Goal: Task Accomplishment & Management: Manage account settings

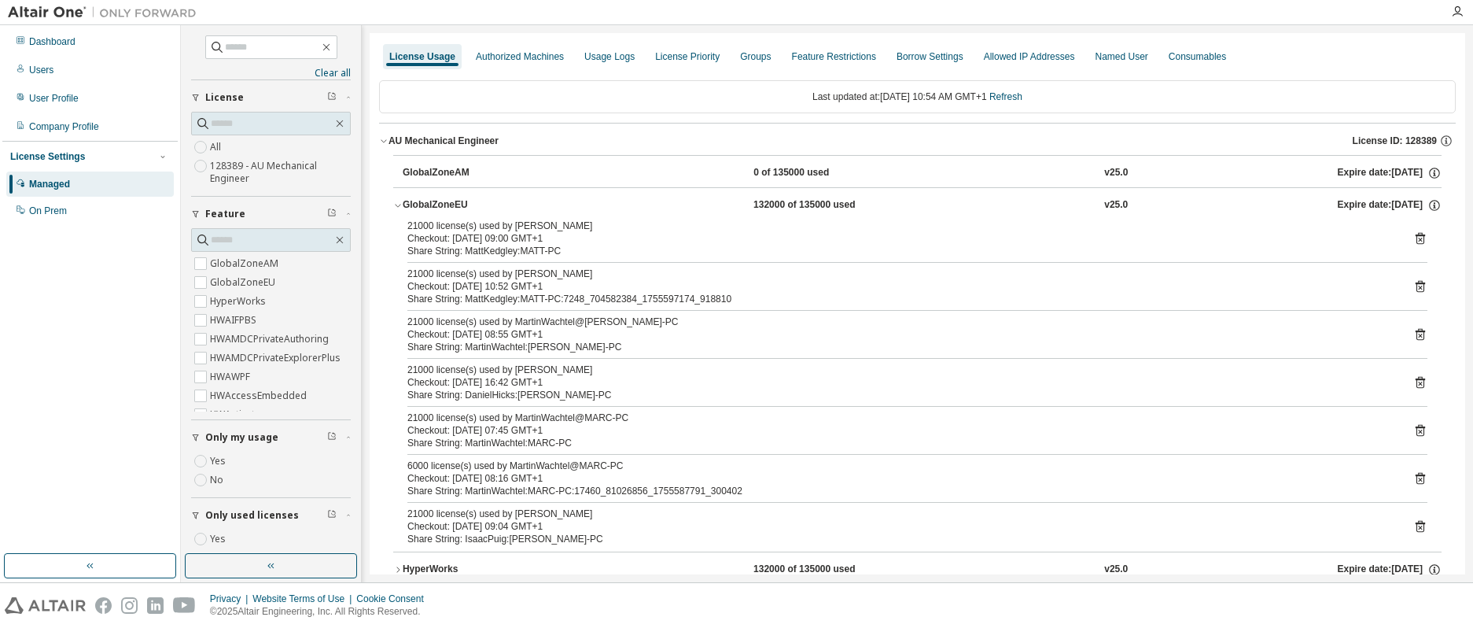
scroll to position [109, 0]
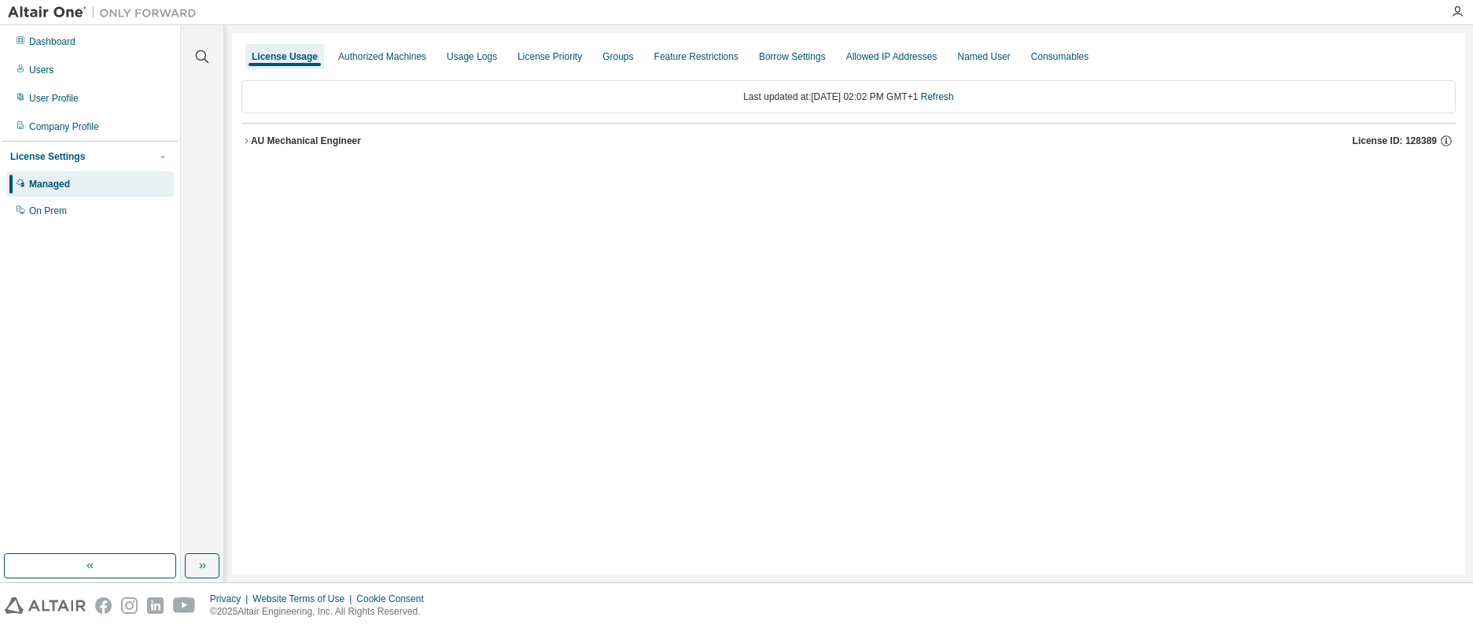
click at [241, 141] on icon "button" at bounding box center [245, 140] width 9 height 9
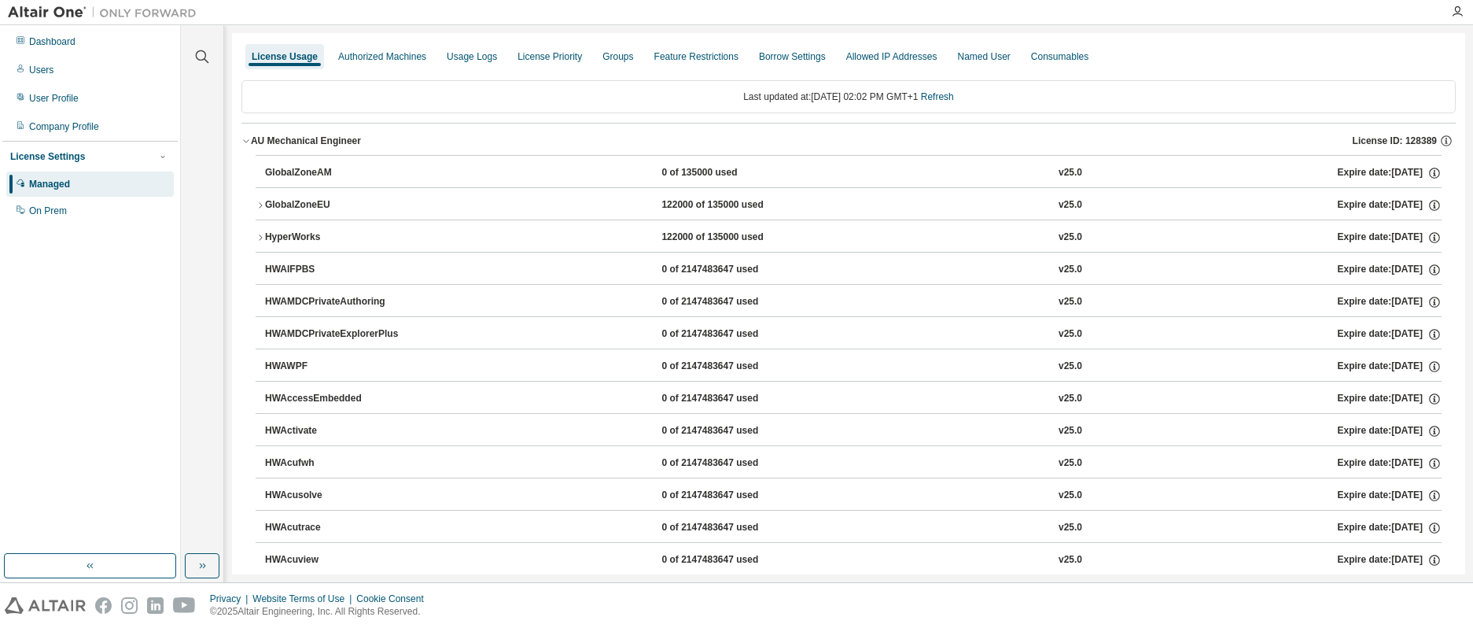
click at [260, 205] on icon "button" at bounding box center [260, 205] width 9 height 9
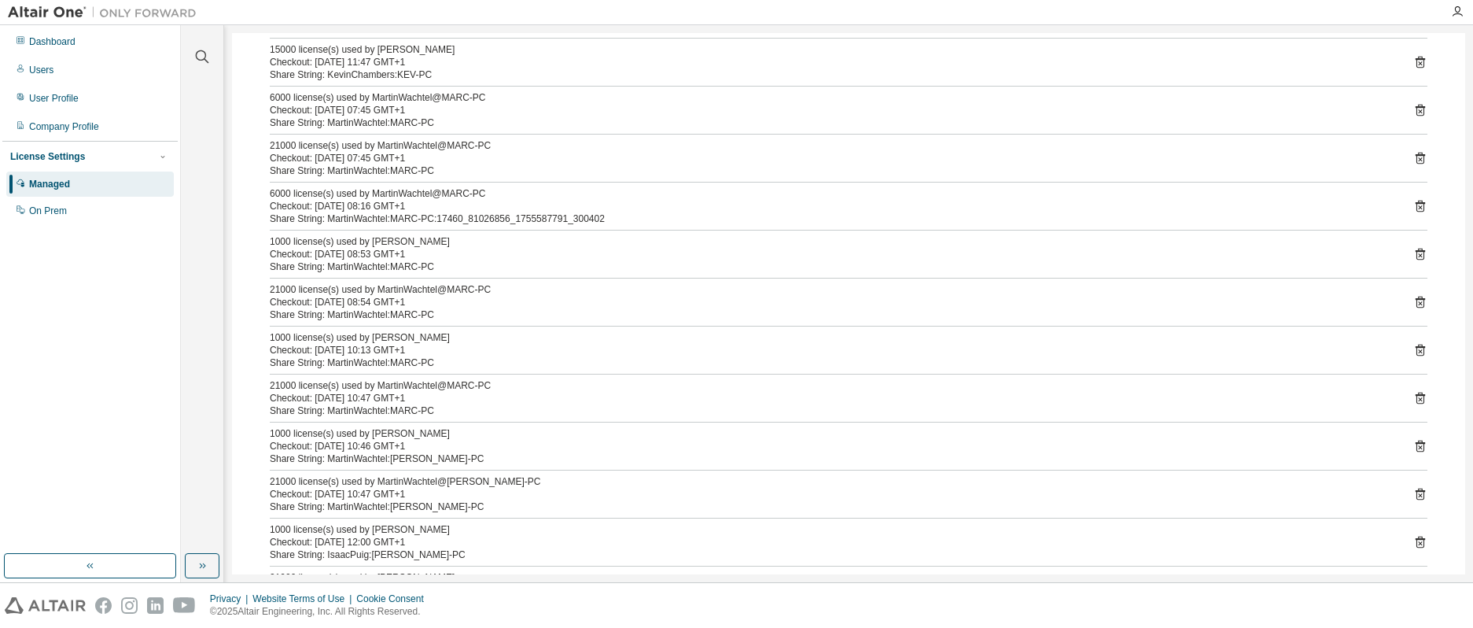
scroll to position [393, 0]
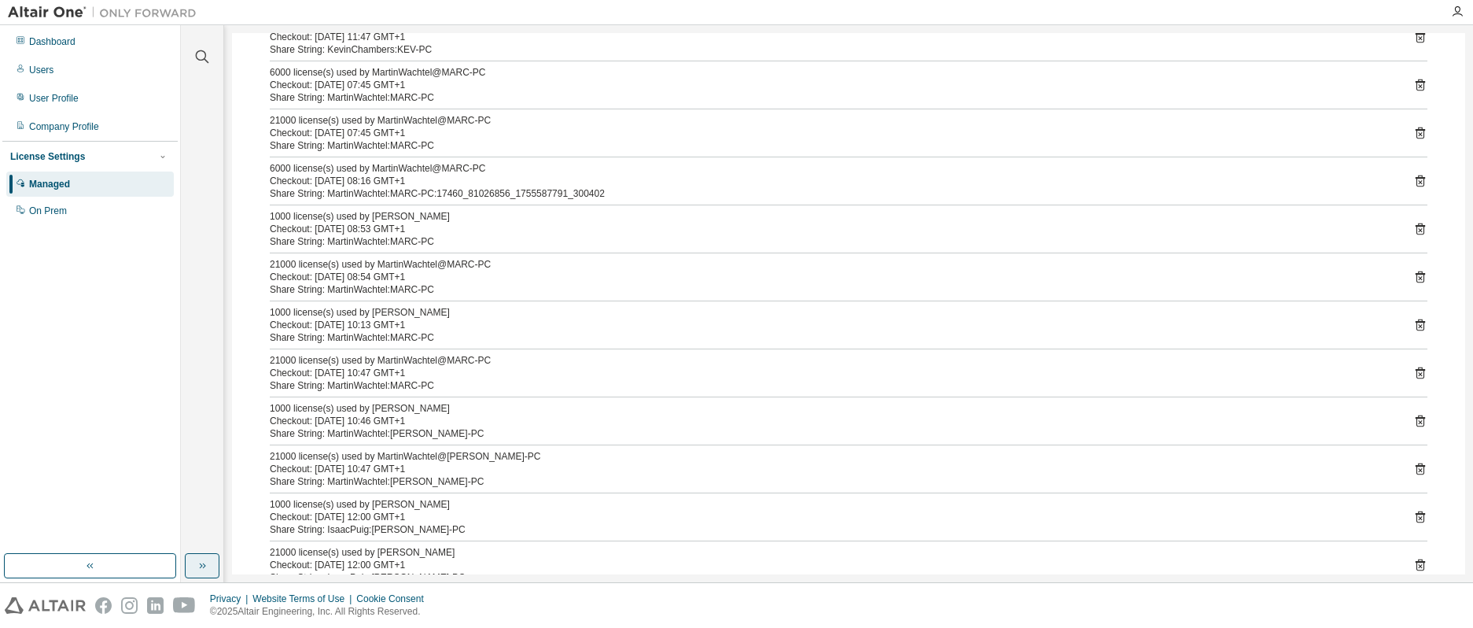
click at [198, 559] on icon "button" at bounding box center [202, 565] width 13 height 13
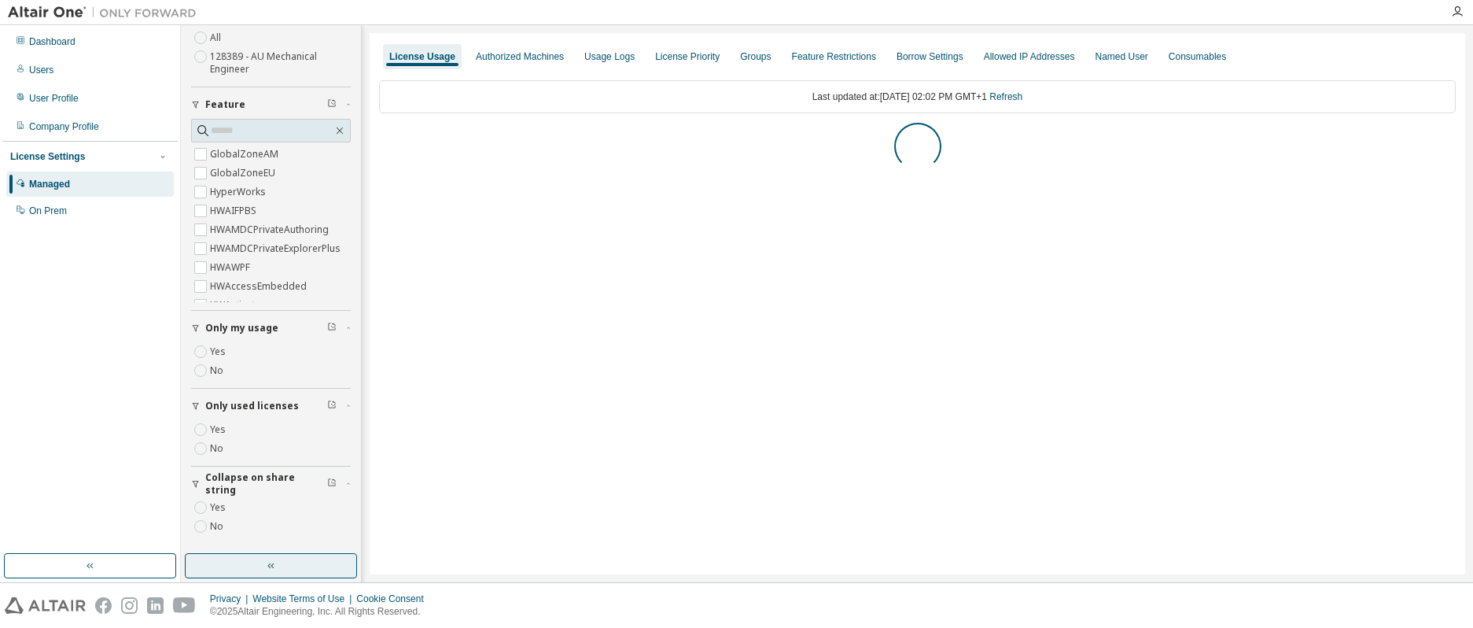
scroll to position [0, 0]
click at [377, 140] on div "License Usage Authorized Machines Usage Logs License Priority Groups Feature Re…" at bounding box center [917, 303] width 1095 height 541
click at [384, 140] on icon "button" at bounding box center [383, 140] width 9 height 9
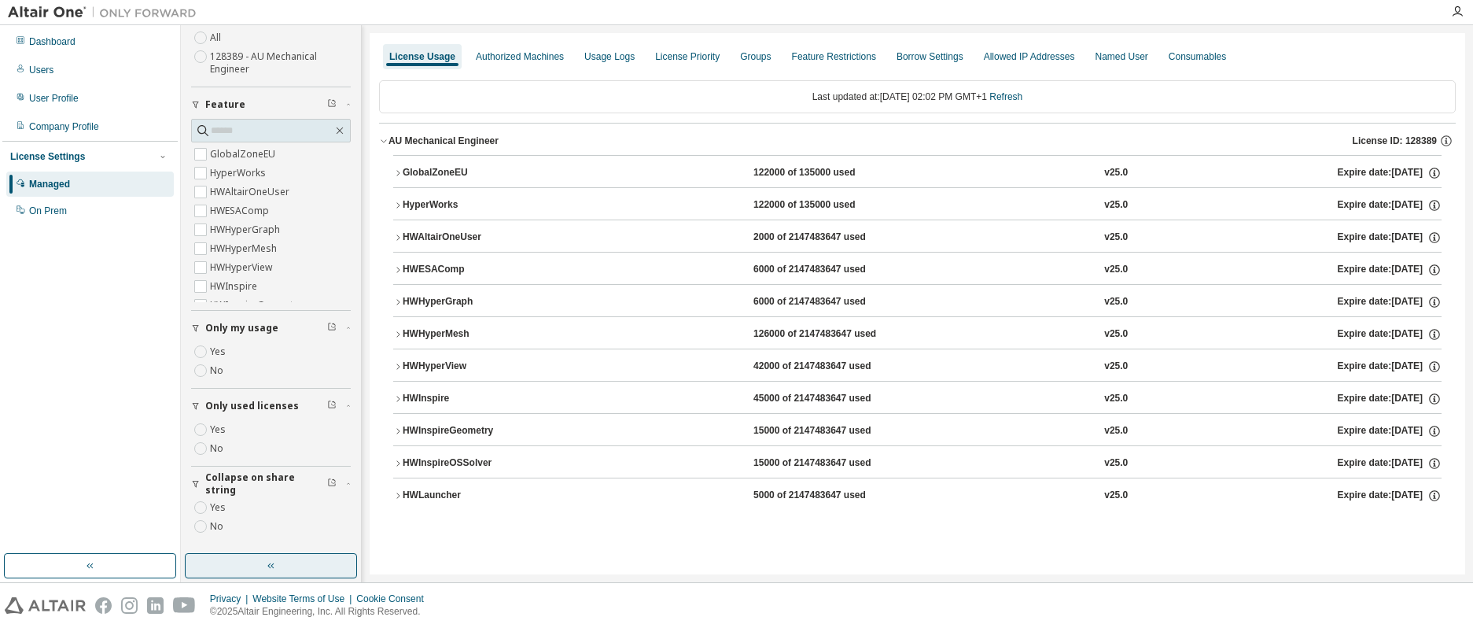
click at [395, 171] on icon "button" at bounding box center [397, 172] width 9 height 9
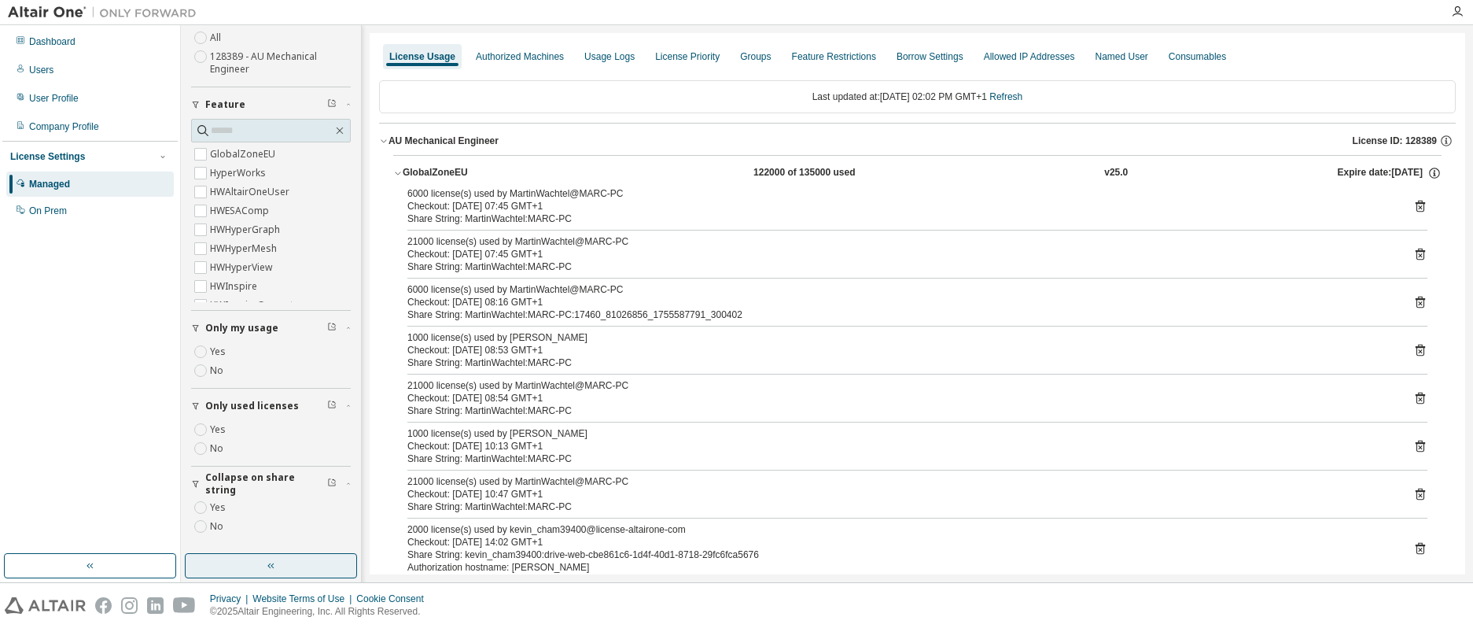
click at [397, 170] on icon "button" at bounding box center [397, 172] width 9 height 9
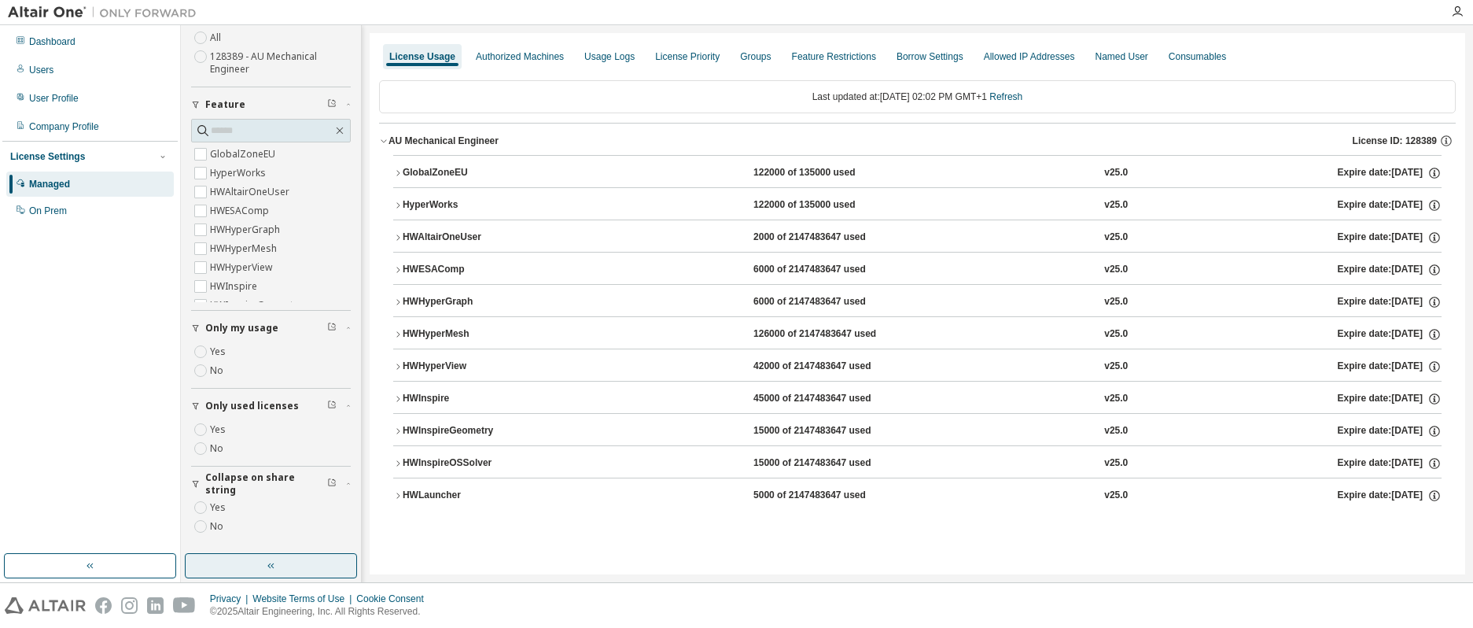
click at [399, 202] on icon "button" at bounding box center [397, 205] width 9 height 9
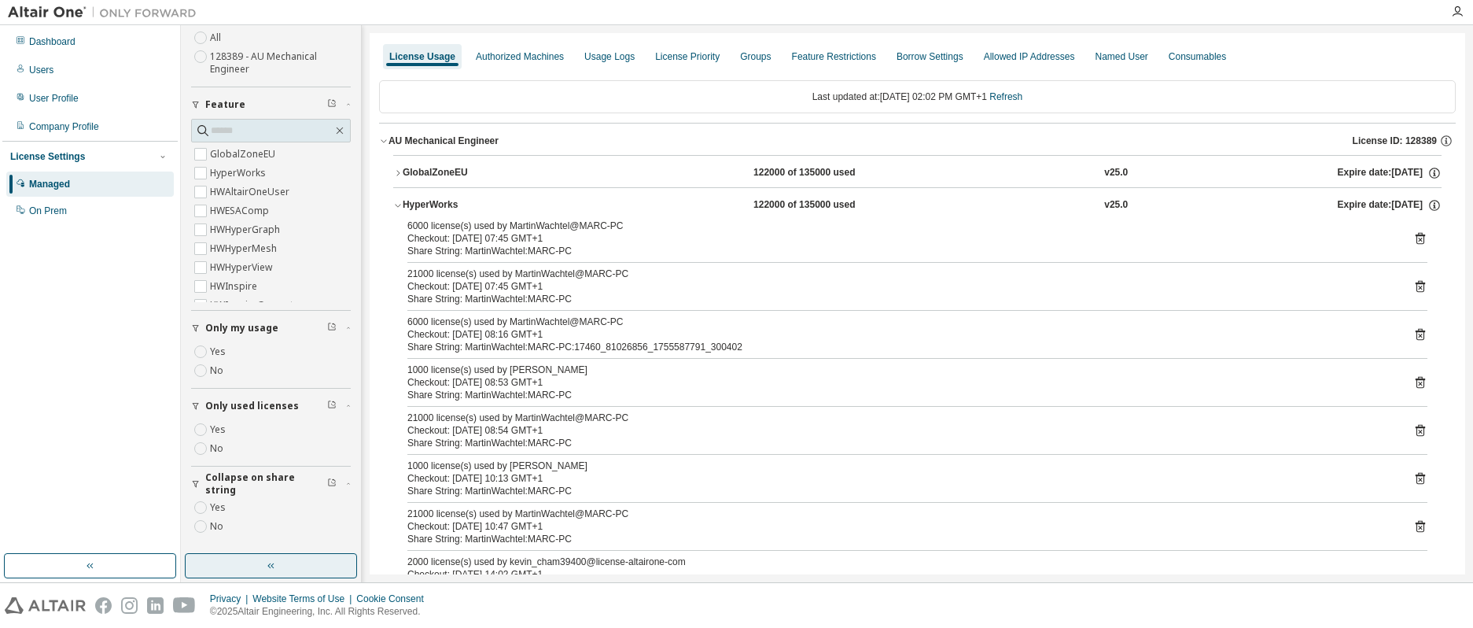
click at [399, 202] on icon "button" at bounding box center [397, 205] width 9 height 9
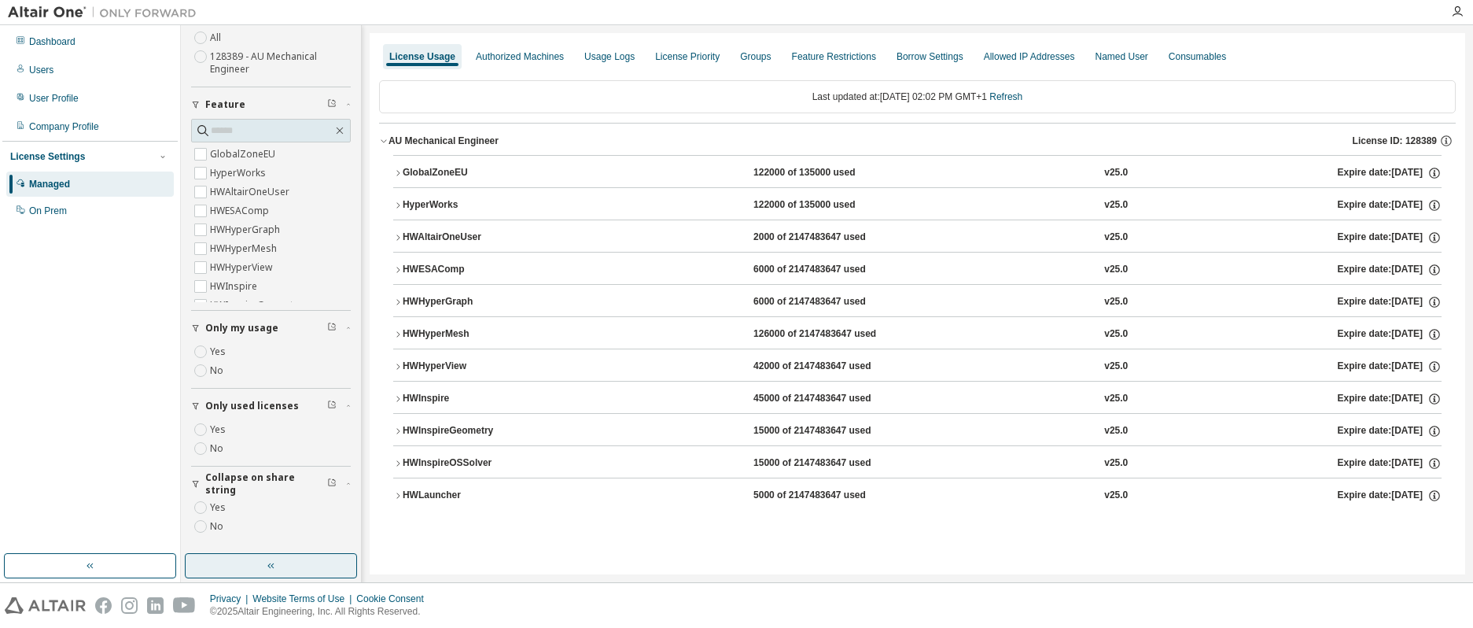
click at [398, 170] on icon "button" at bounding box center [397, 172] width 9 height 9
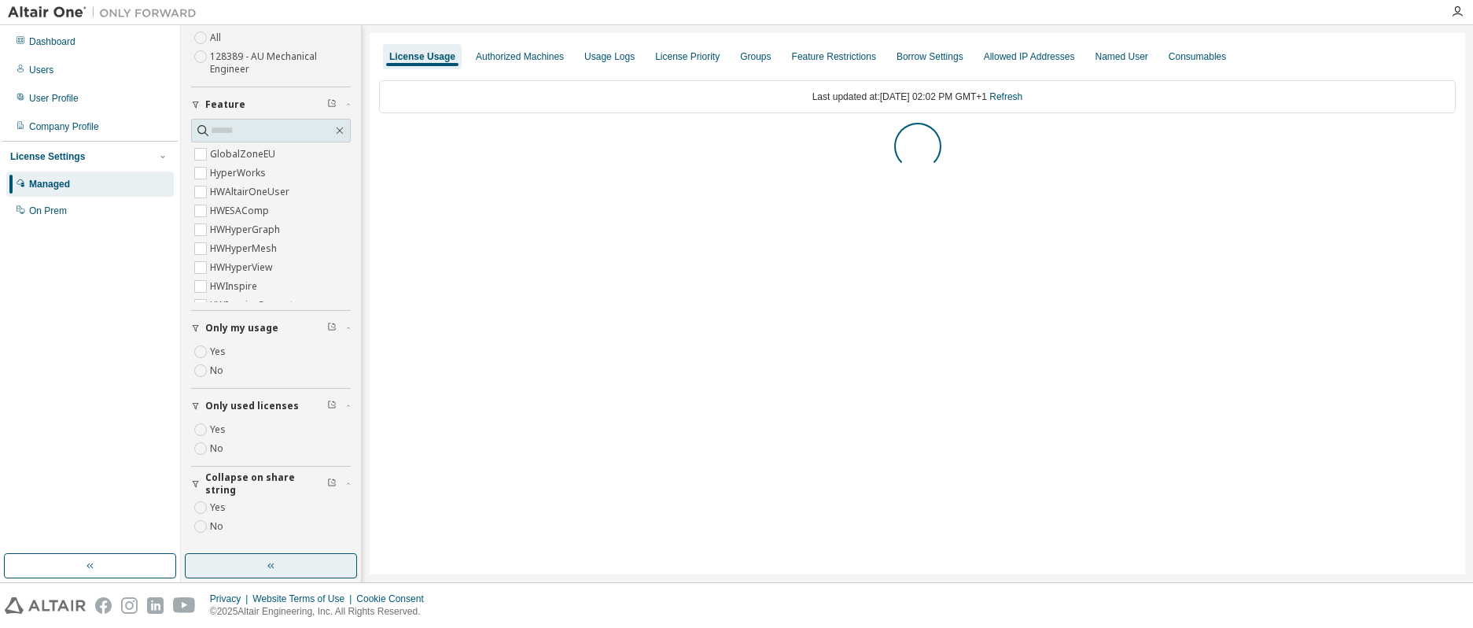
click at [278, 561] on button "button" at bounding box center [271, 565] width 172 height 25
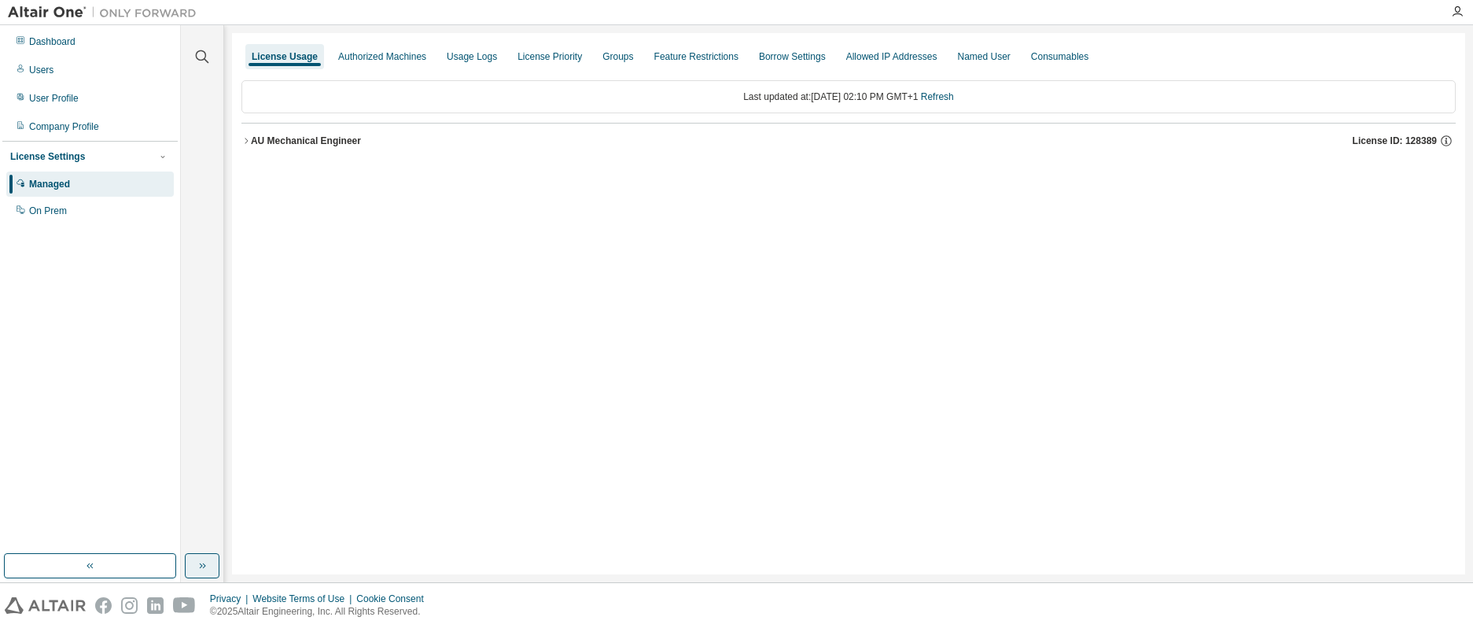
click at [207, 566] on icon "button" at bounding box center [202, 565] width 13 height 13
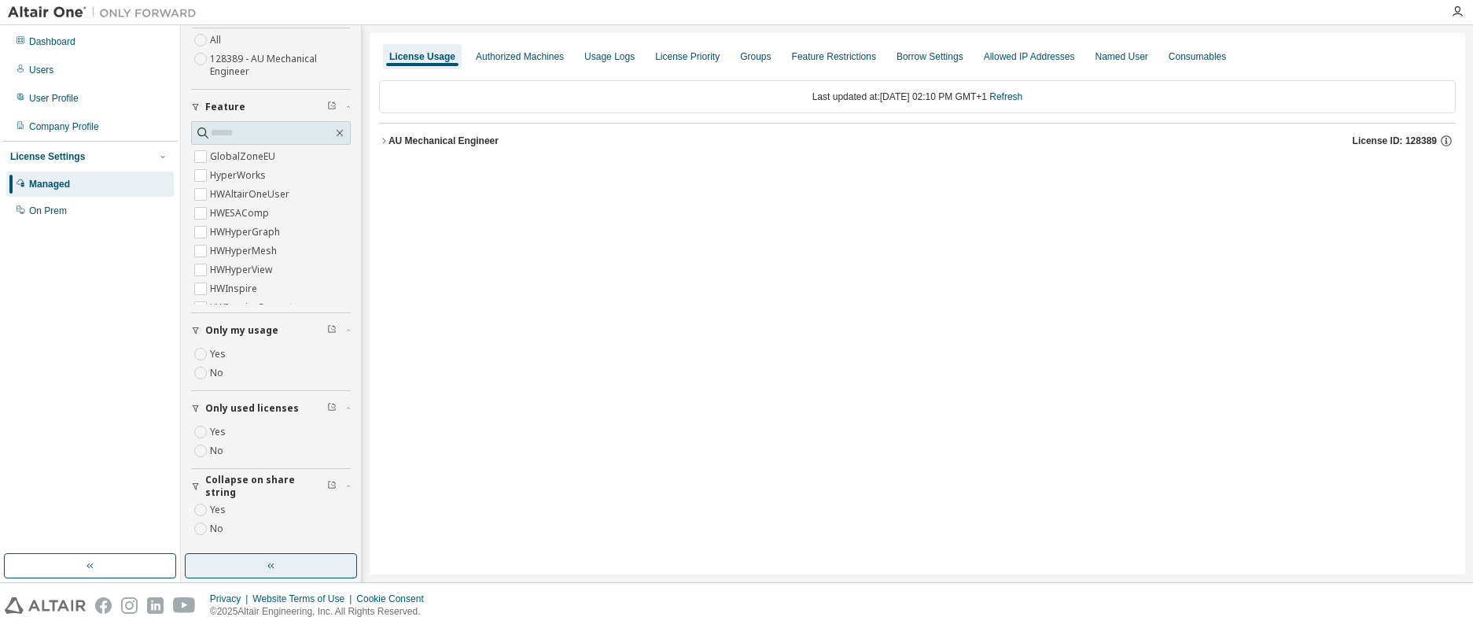
scroll to position [109, 0]
click at [379, 141] on icon "button" at bounding box center [383, 140] width 9 height 9
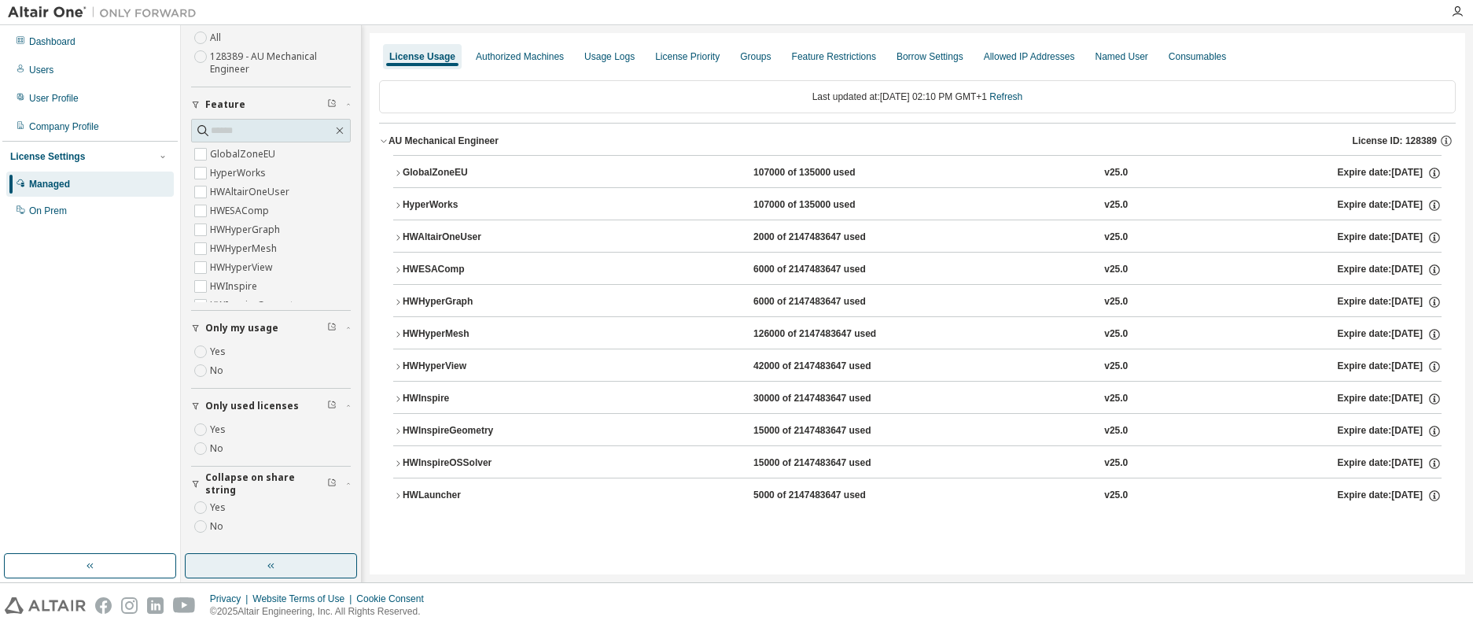
click at [399, 170] on icon "button" at bounding box center [397, 172] width 9 height 9
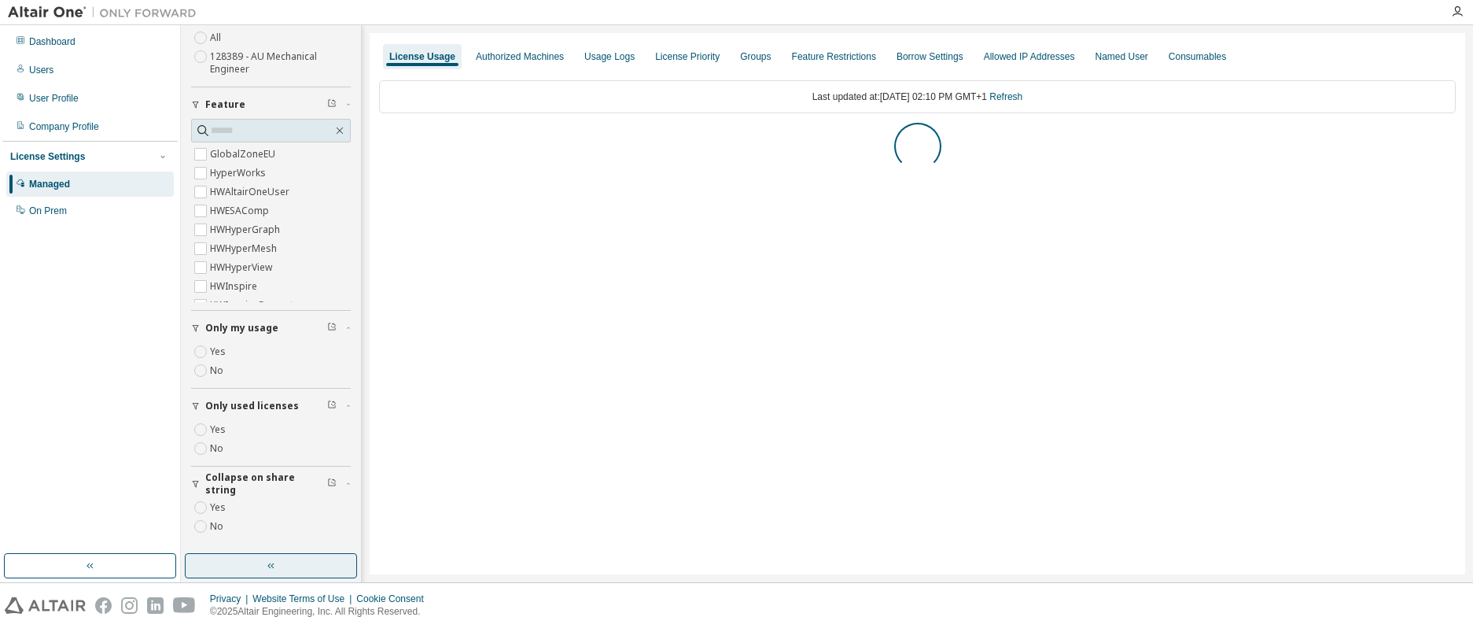
scroll to position [0, 0]
click at [386, 139] on icon "button" at bounding box center [383, 140] width 9 height 9
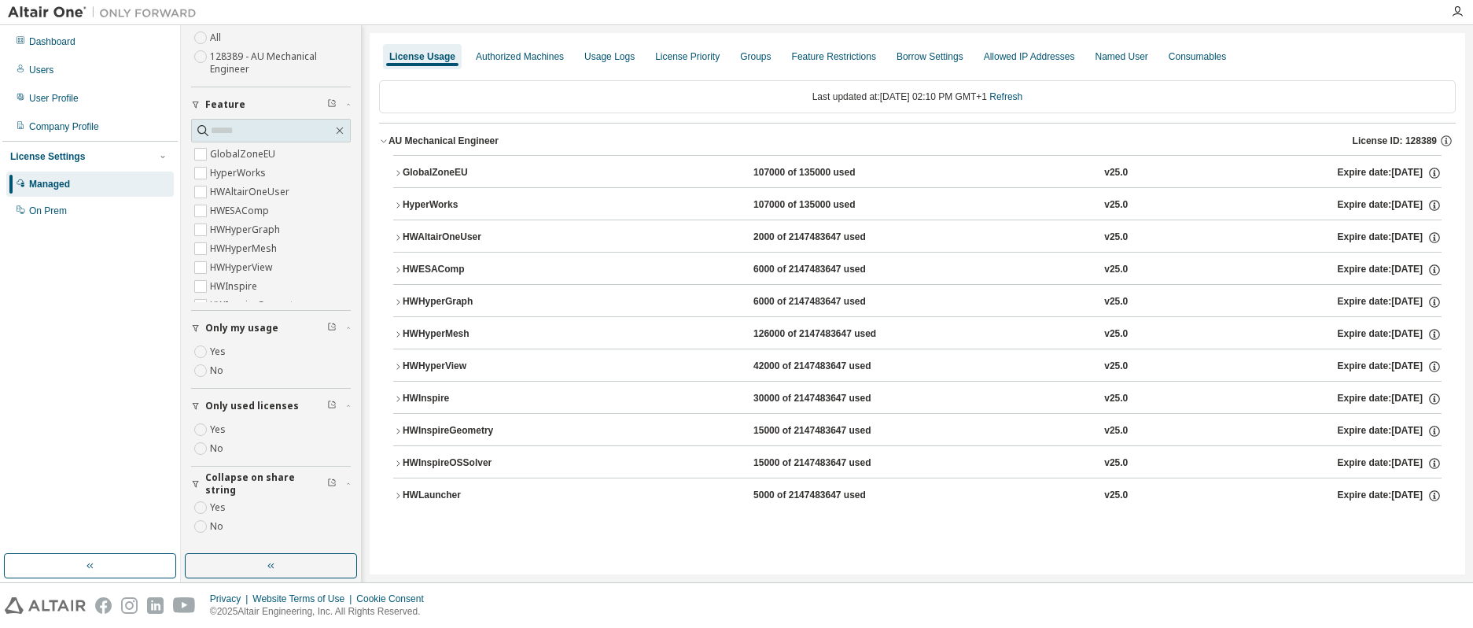
click at [396, 174] on icon "button" at bounding box center [397, 172] width 9 height 9
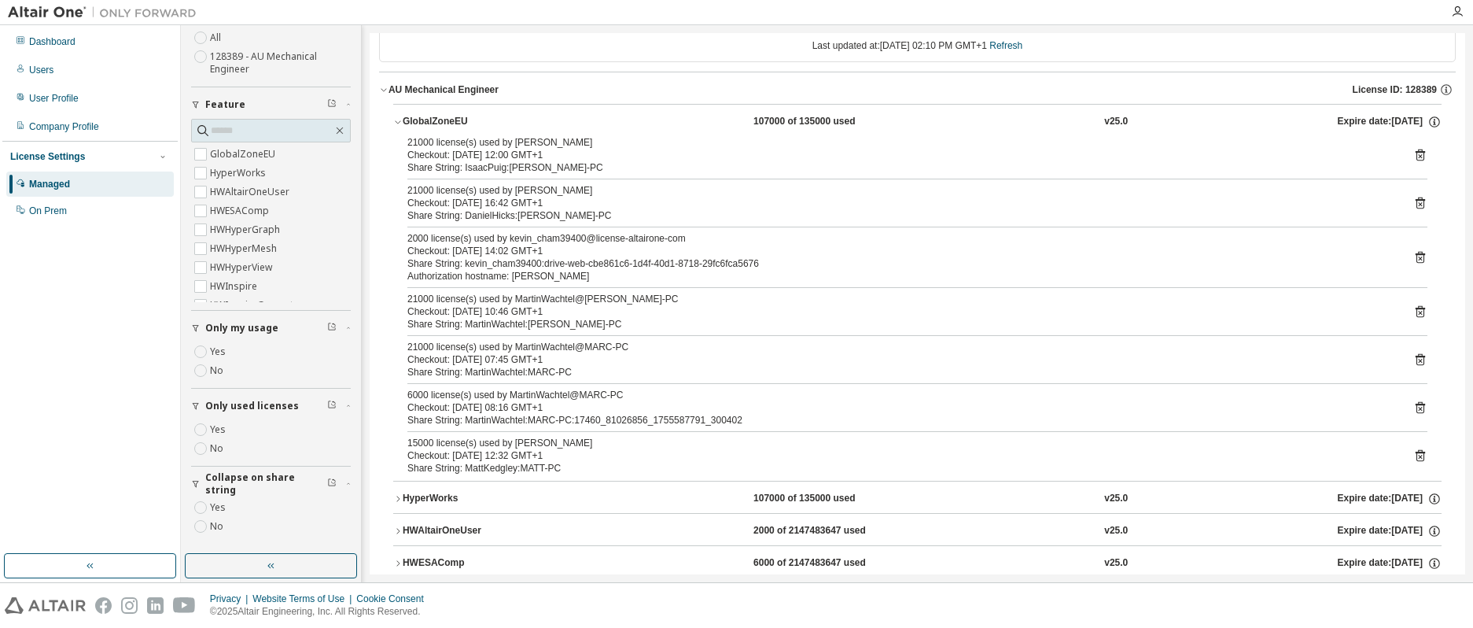
scroll to position [79, 0]
